Goal: Complete application form

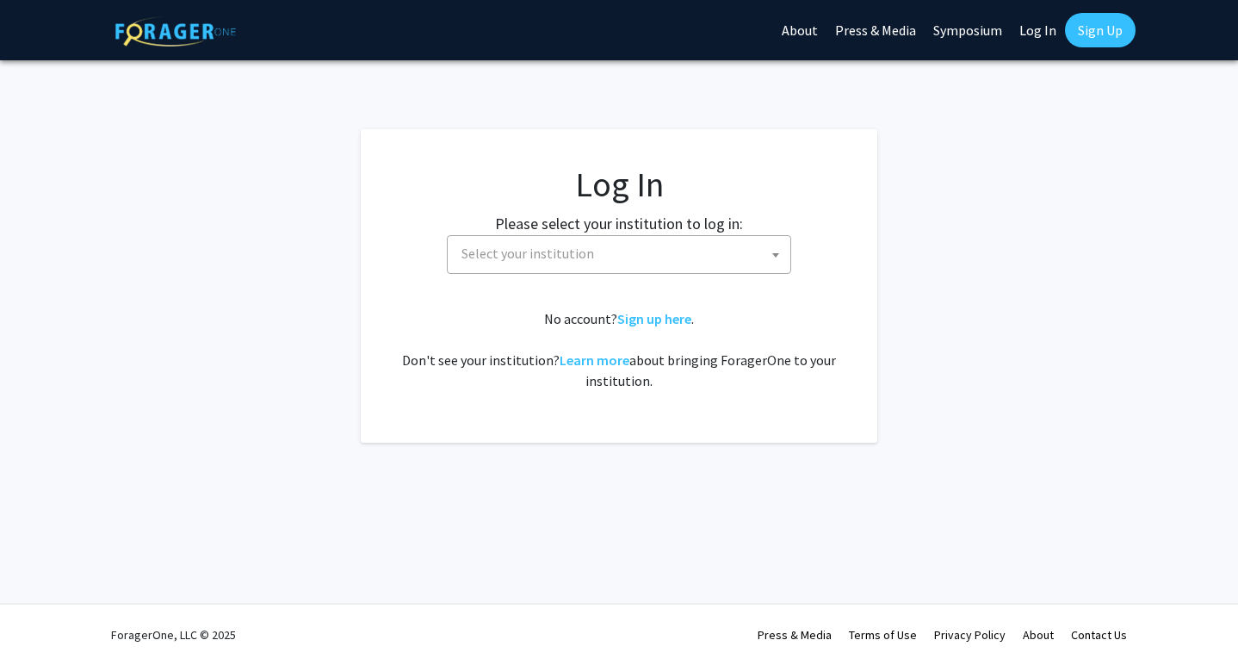
click at [634, 246] on span "Select your institution" at bounding box center [623, 253] width 336 height 35
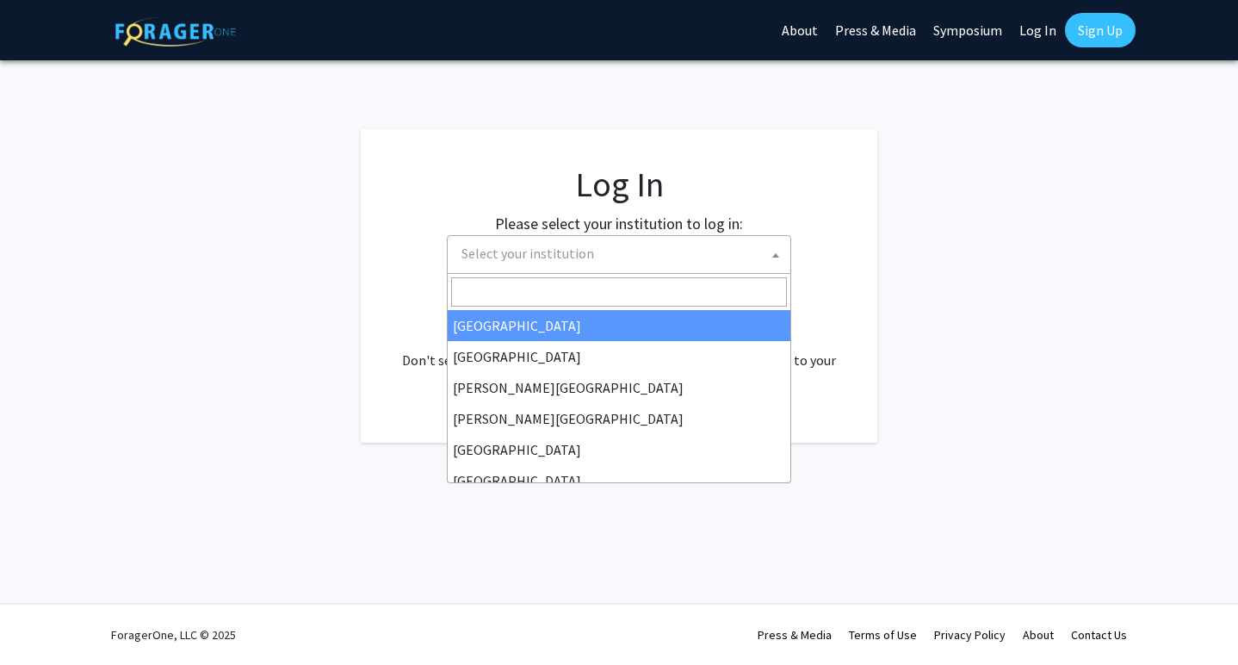
select select "34"
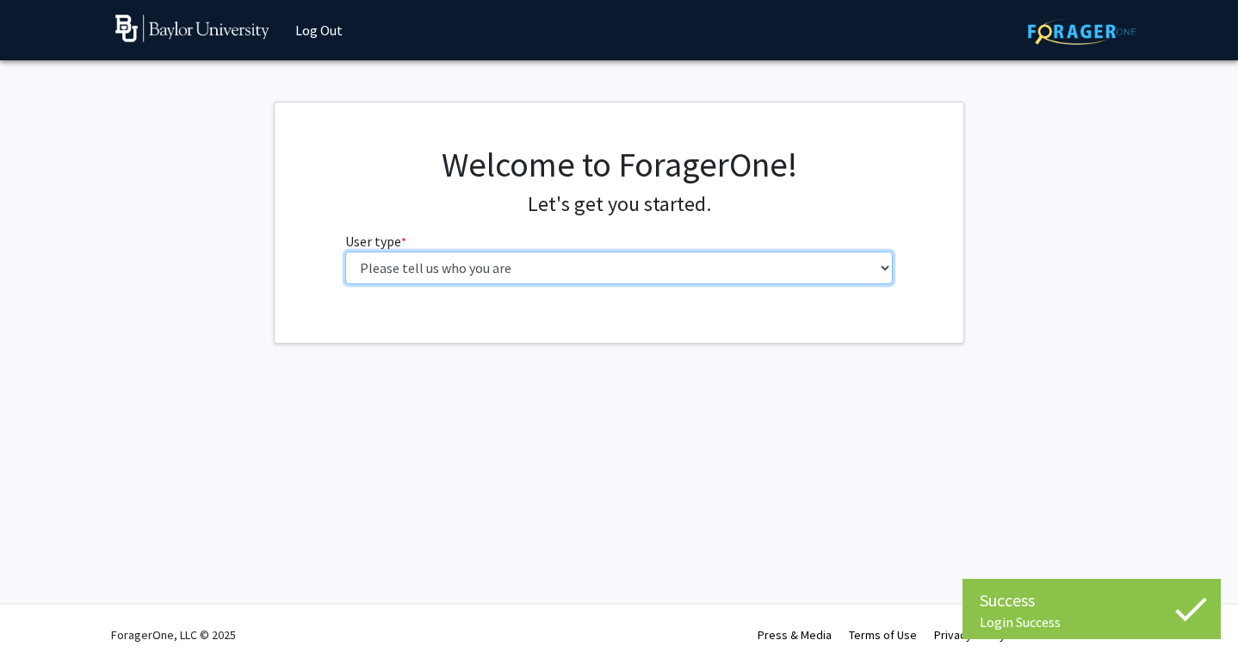
select select "1: undergrad"
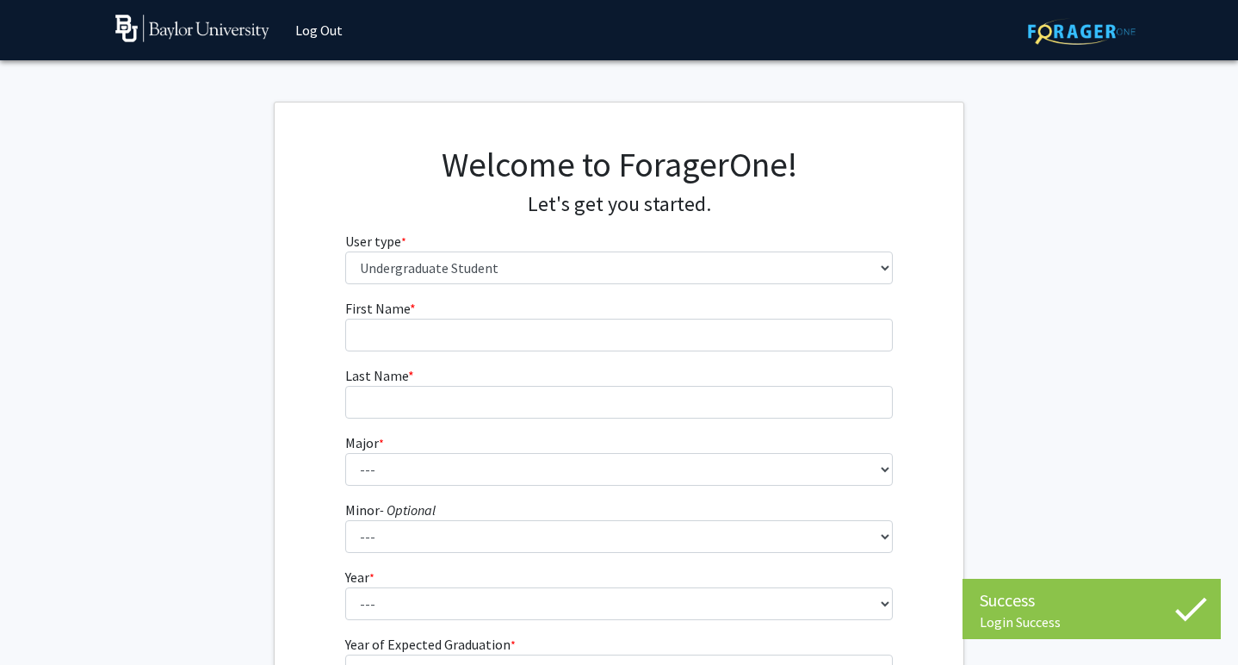
click at [613, 350] on form "First Name * required Last Name * required Major * required --- Accounting Amer…" at bounding box center [619, 508] width 548 height 420
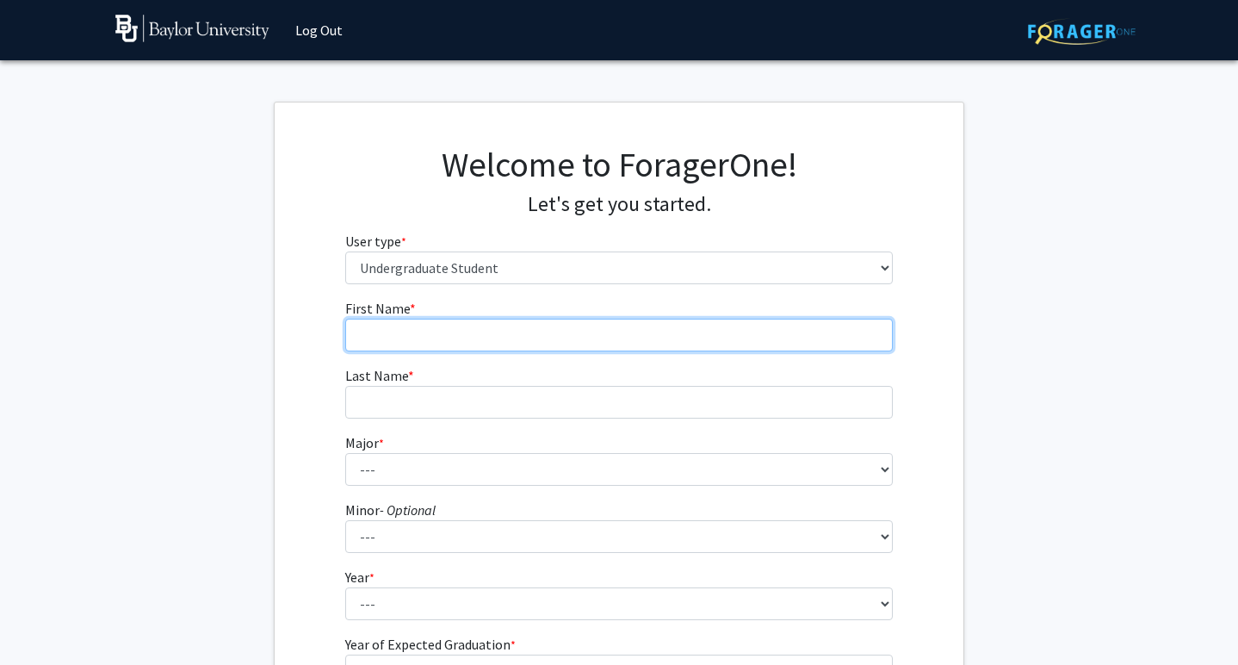
click at [603, 342] on input "First Name * required" at bounding box center [619, 335] width 548 height 33
type input "Anna"
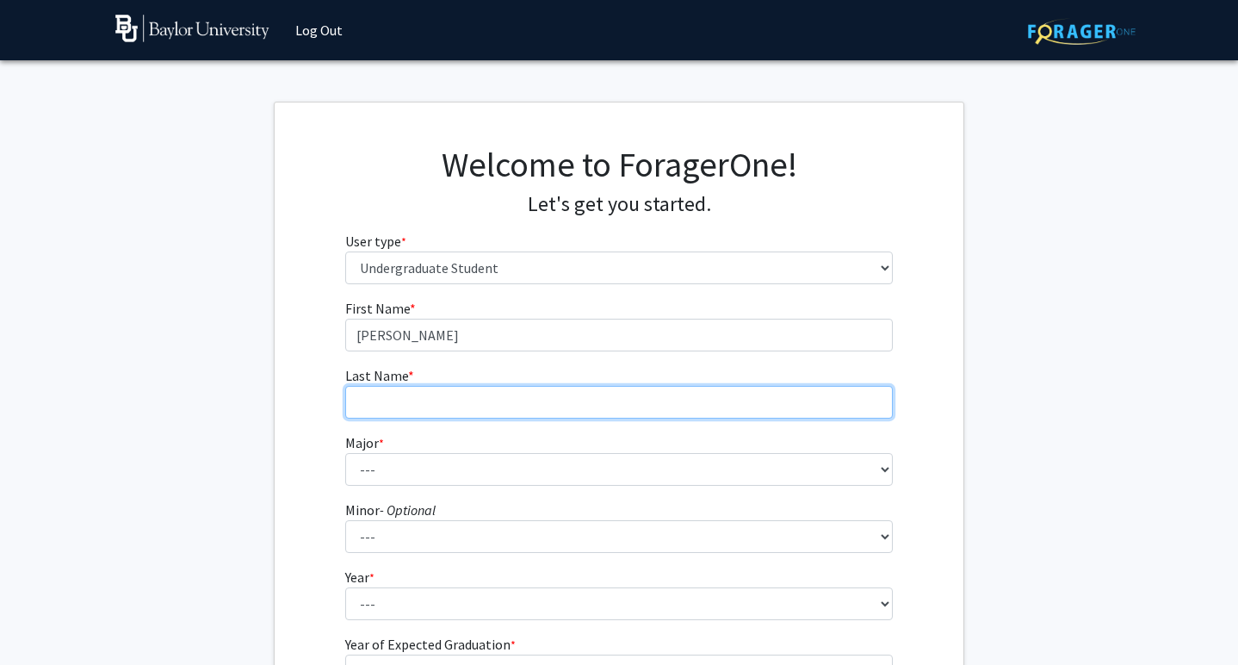
click at [564, 400] on input "Last Name * required" at bounding box center [619, 402] width 548 height 33
type input "Henry"
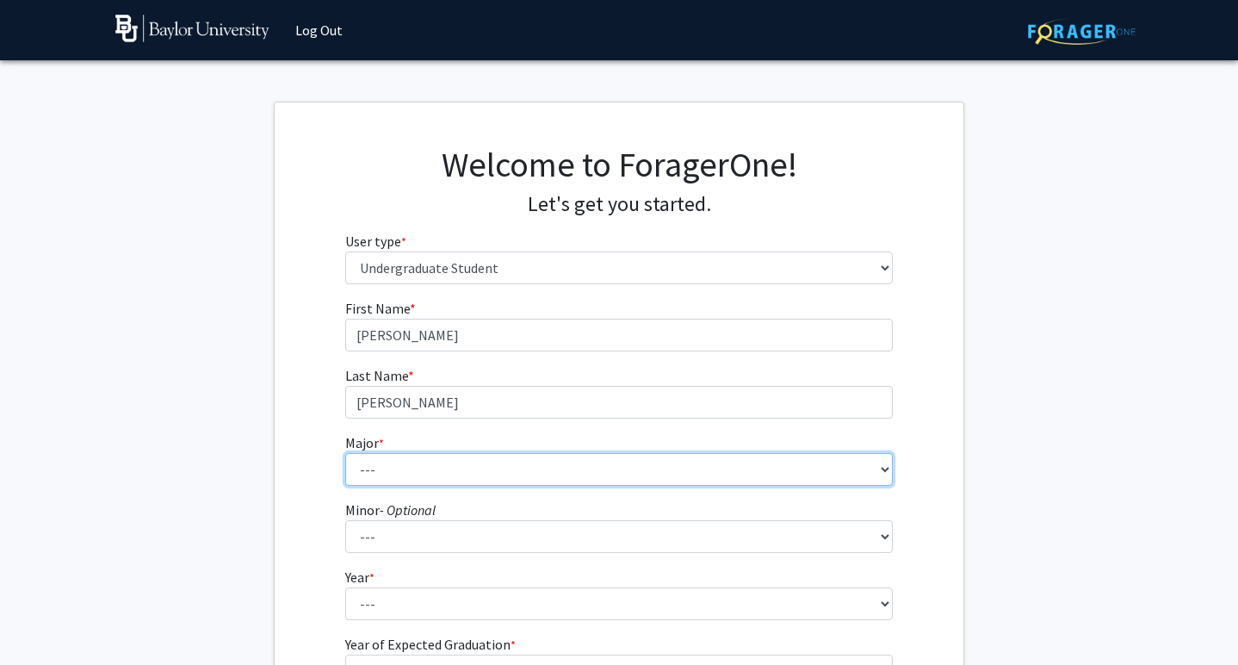
select select "113: 2778"
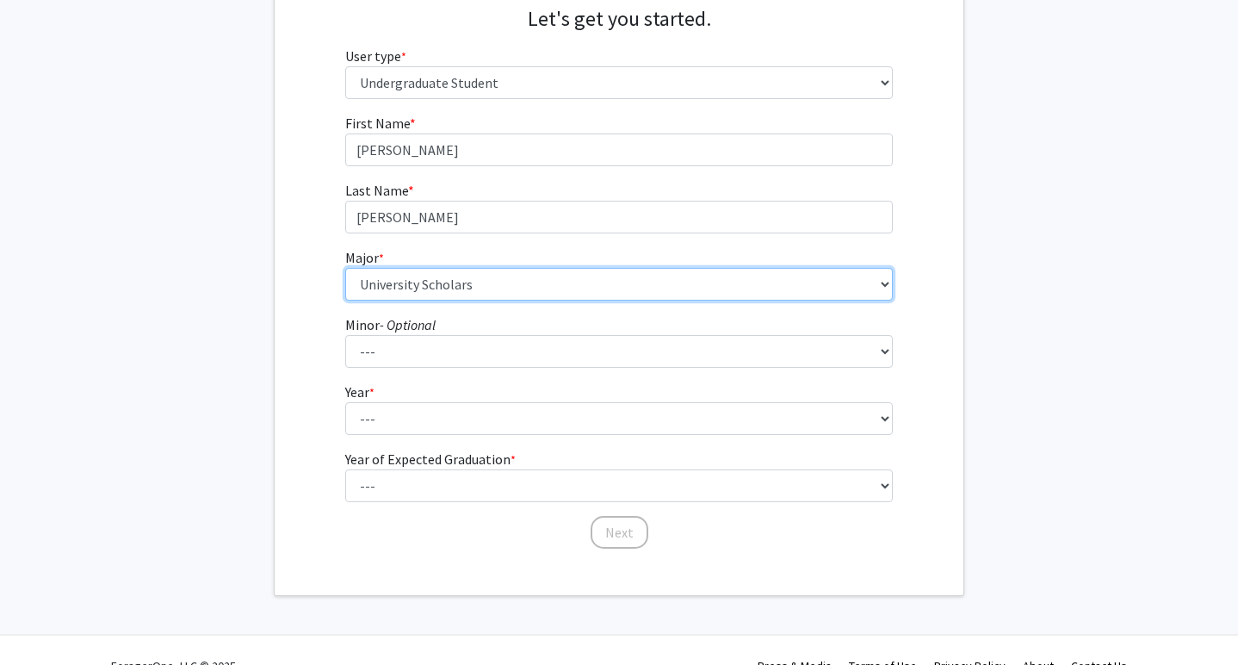
scroll to position [190, 0]
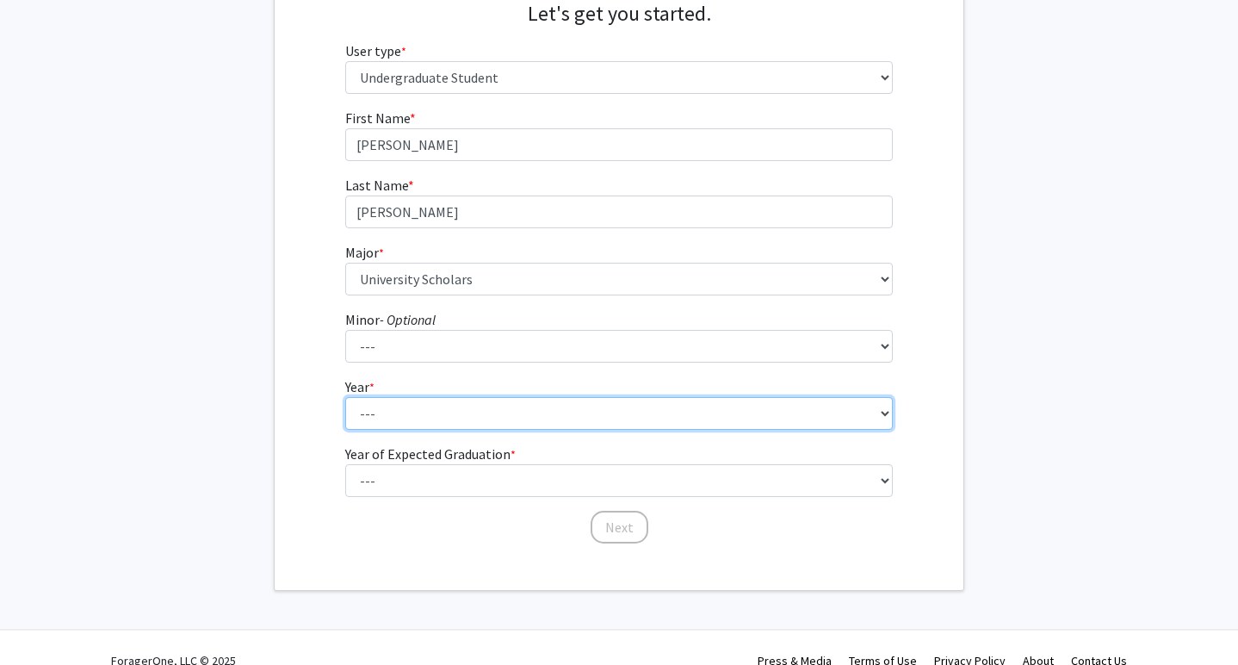
select select "1: first-year"
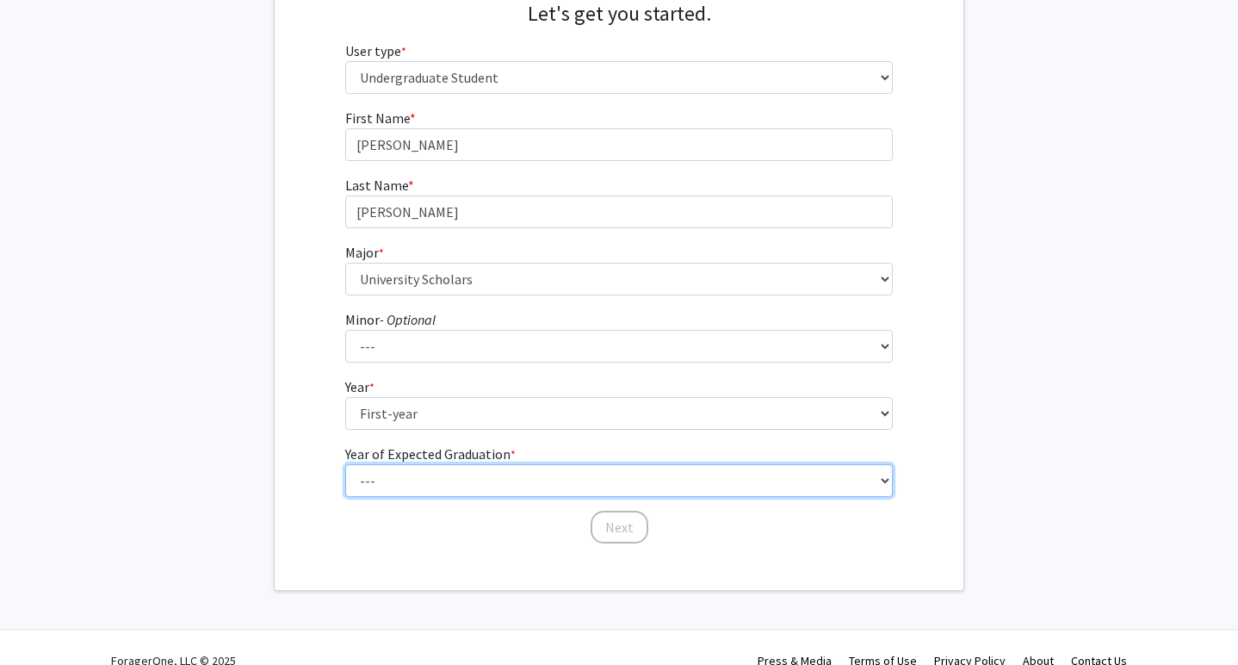
select select "5: 2029"
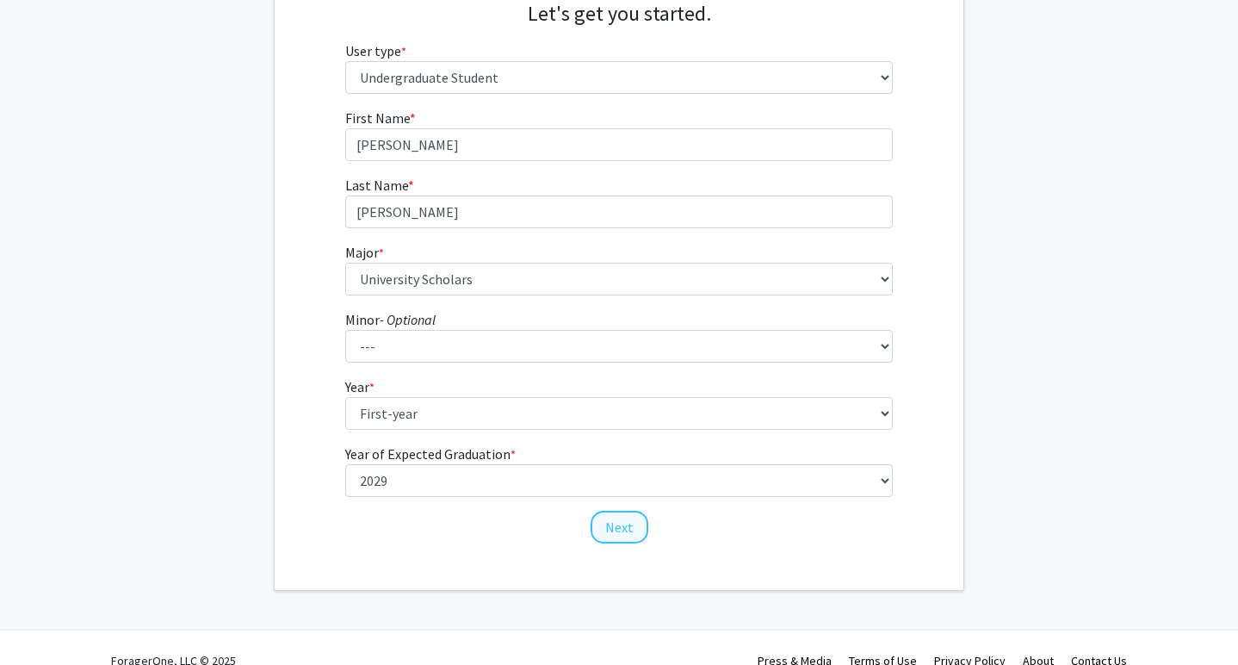
click at [622, 527] on button "Next" at bounding box center [620, 526] width 58 height 33
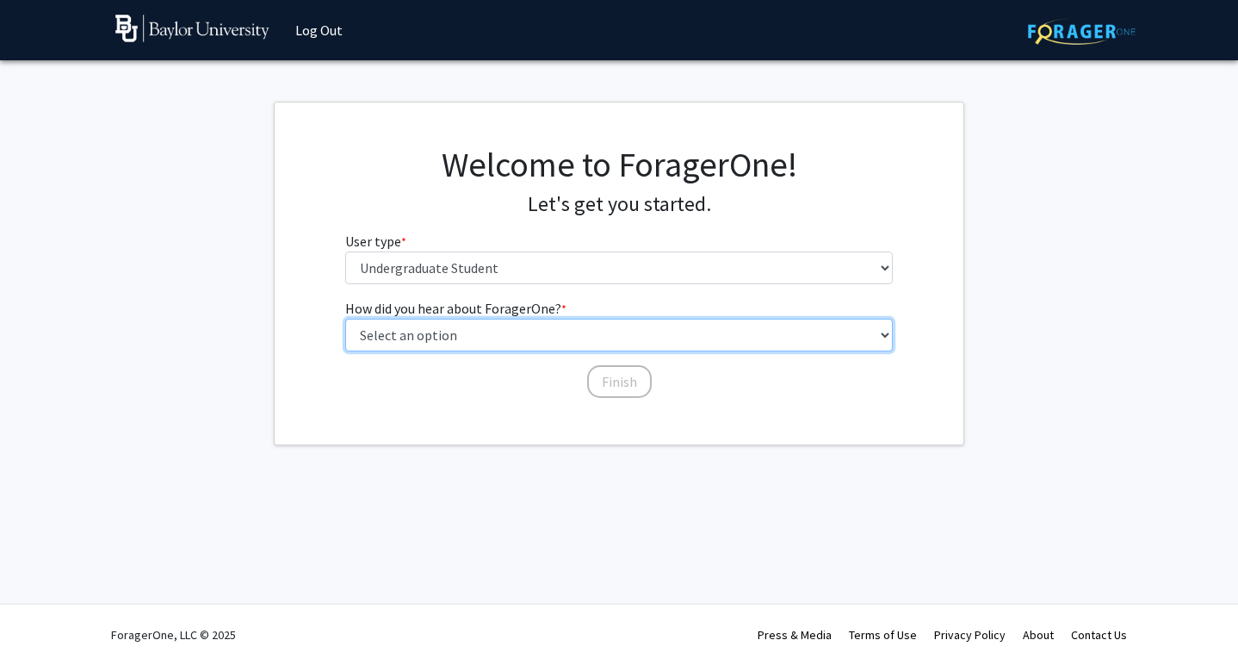
select select "2: faculty_recommendation"
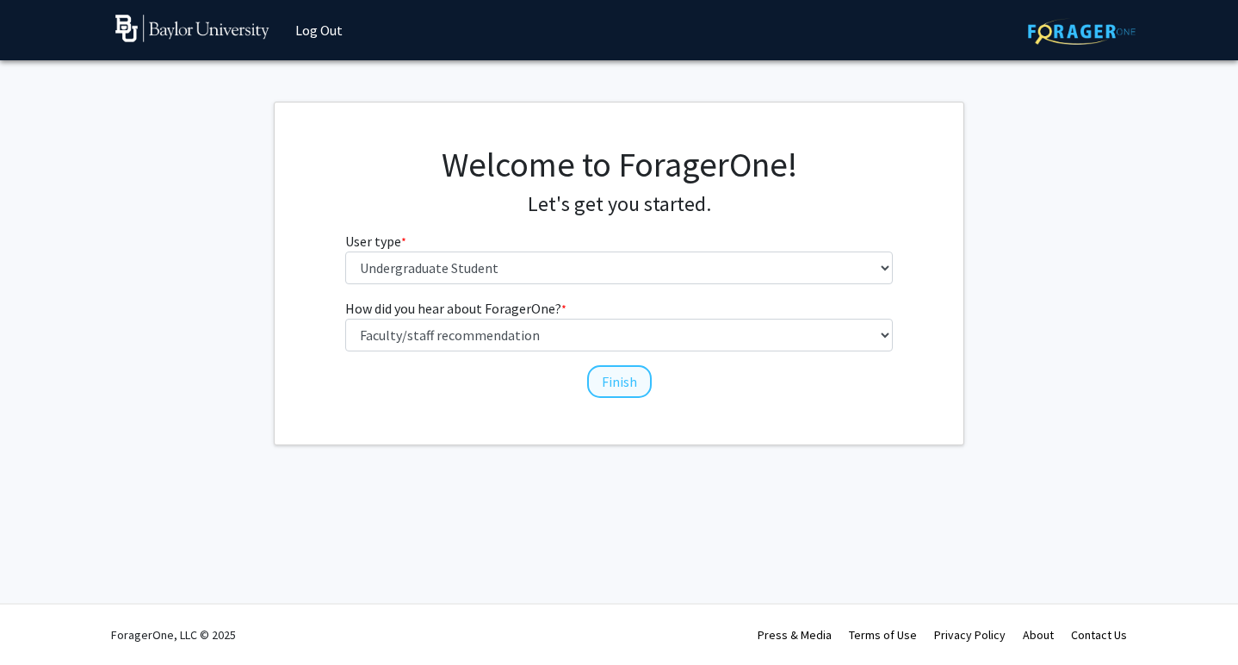
click at [608, 391] on button "Finish" at bounding box center [619, 381] width 65 height 33
